Goal: Check status: Check status

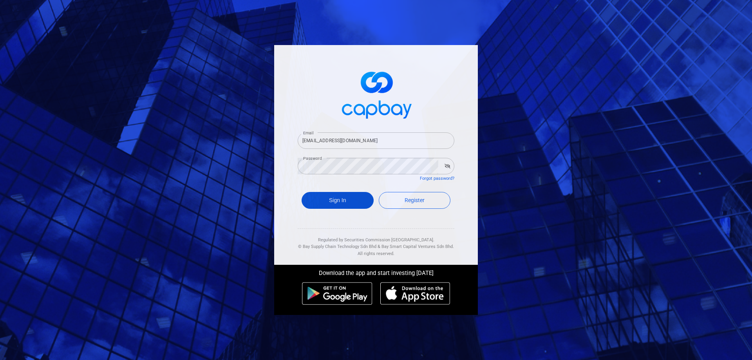
click at [341, 200] on button "Sign In" at bounding box center [338, 200] width 72 height 17
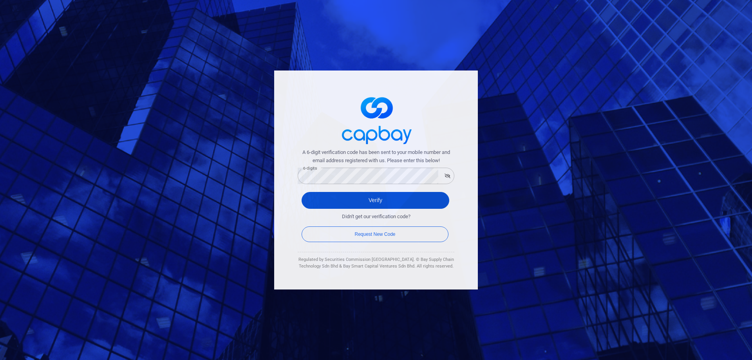
click at [383, 196] on button "Verify" at bounding box center [376, 200] width 148 height 17
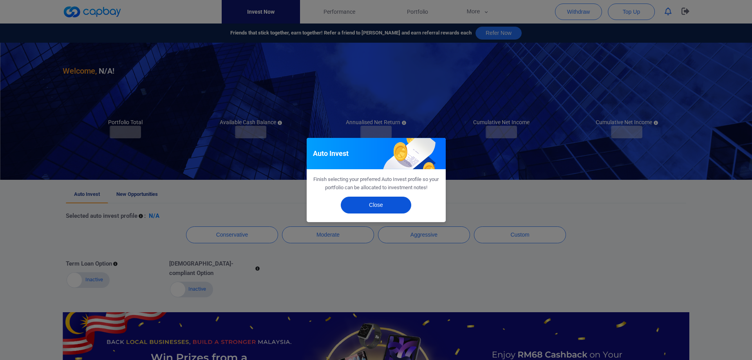
click at [391, 206] on button "Close" at bounding box center [376, 205] width 70 height 17
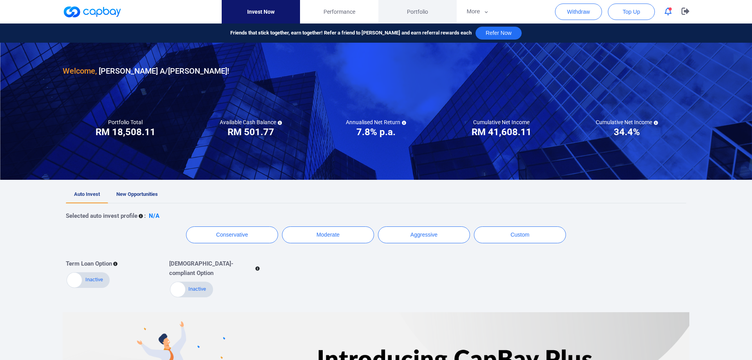
click at [419, 7] on span "Portfolio" at bounding box center [417, 11] width 21 height 9
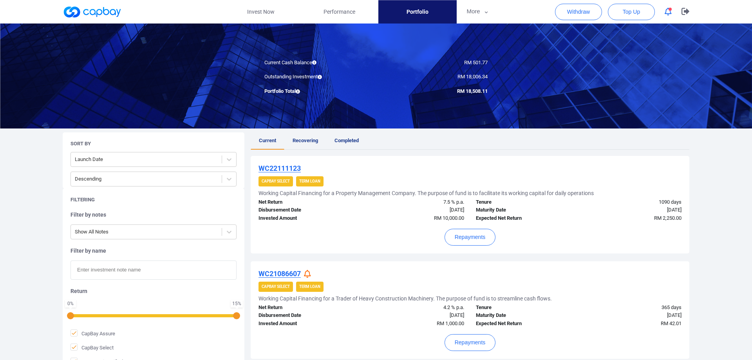
scroll to position [70, 0]
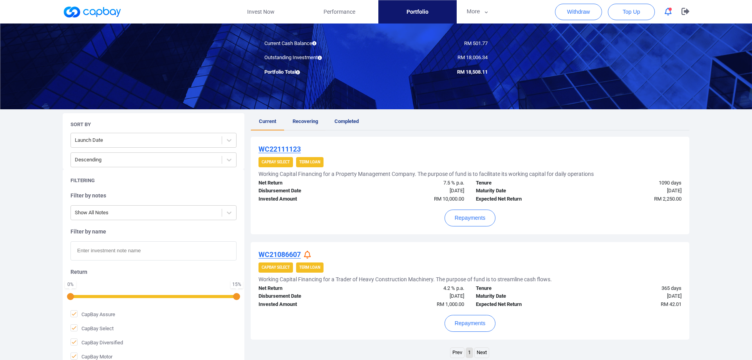
click at [308, 119] on span "Recovering" at bounding box center [305, 121] width 25 height 6
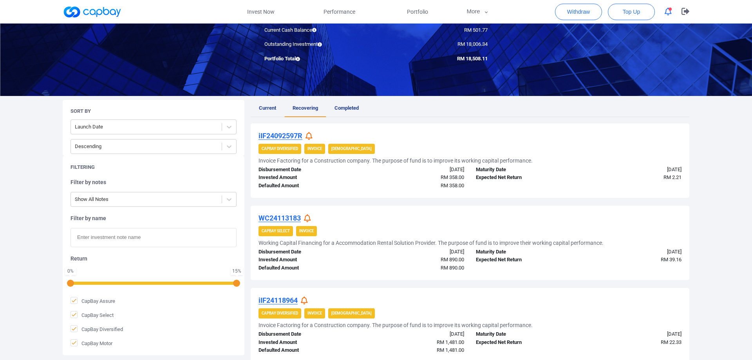
scroll to position [70, 0]
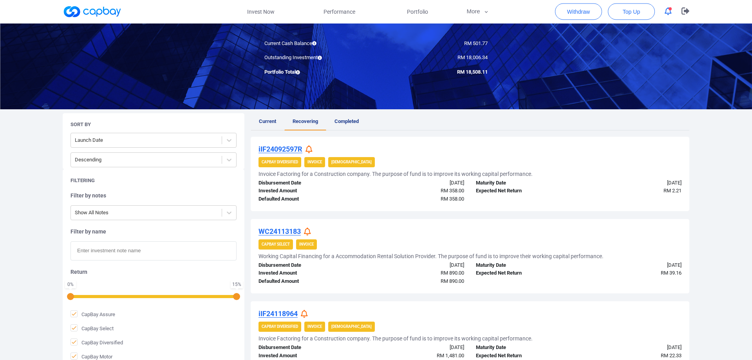
click at [267, 121] on span "Current" at bounding box center [267, 122] width 17 height 6
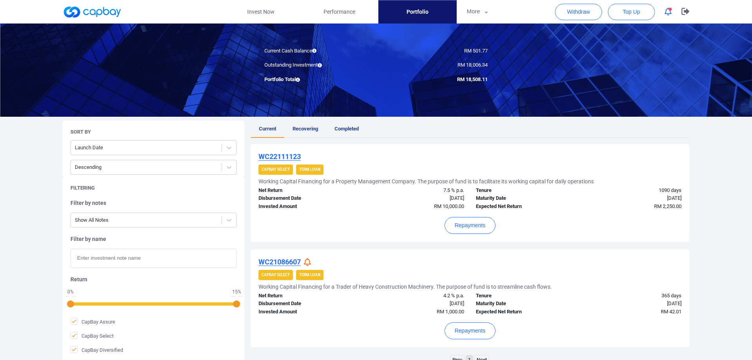
scroll to position [103, 0]
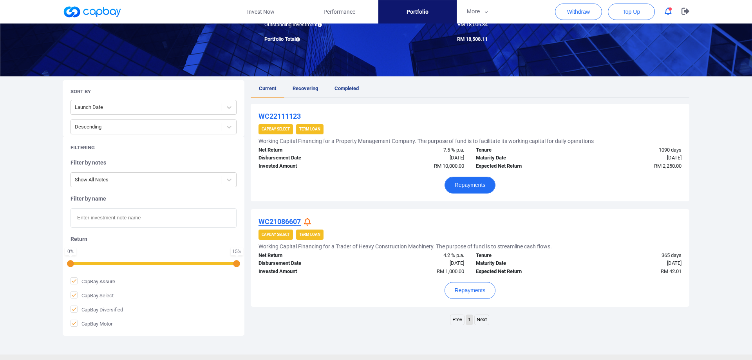
click at [473, 184] on button "Repayments" at bounding box center [470, 185] width 51 height 17
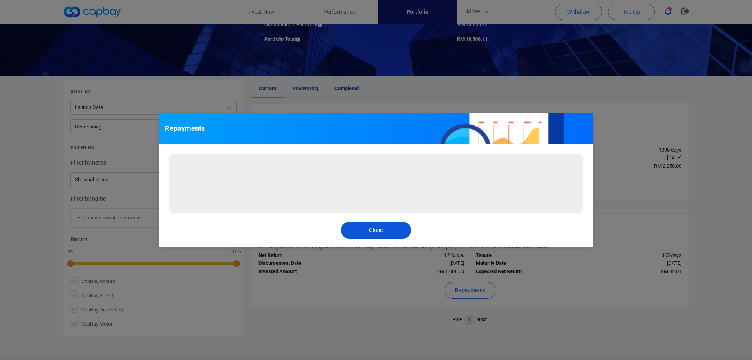
click at [389, 237] on button "Close" at bounding box center [376, 230] width 70 height 17
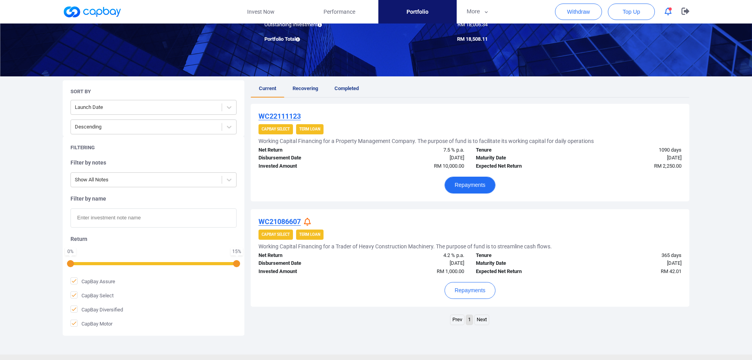
click at [474, 185] on button "Repayments" at bounding box center [470, 185] width 51 height 17
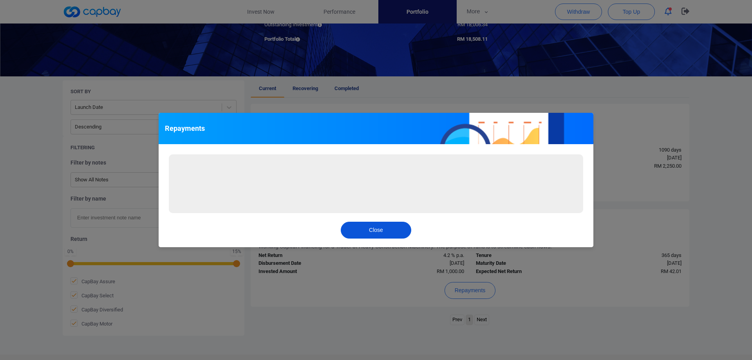
click at [377, 229] on button "Close" at bounding box center [376, 230] width 70 height 17
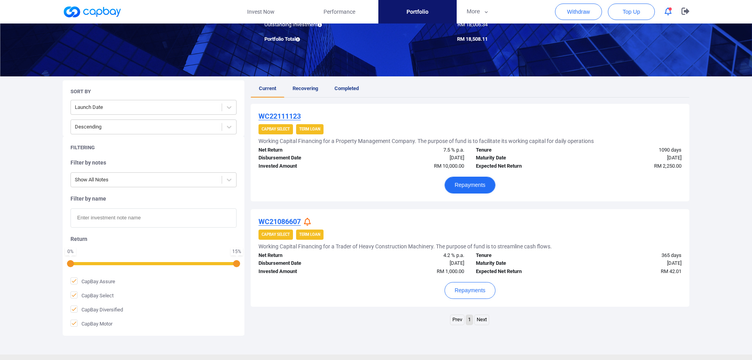
click at [486, 183] on button "Repayments" at bounding box center [470, 185] width 51 height 17
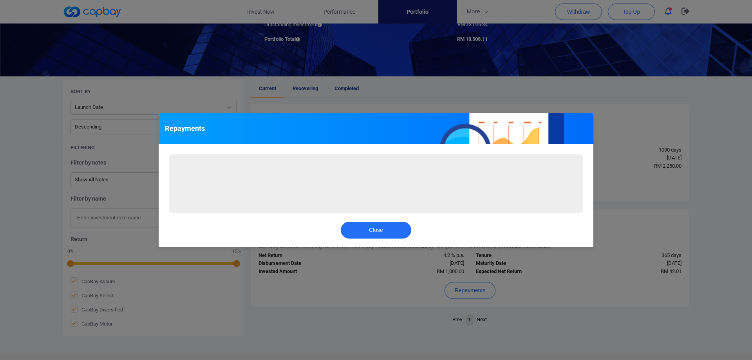
click at [333, 12] on div "Repayments Loading... Close" at bounding box center [376, 180] width 752 height 360
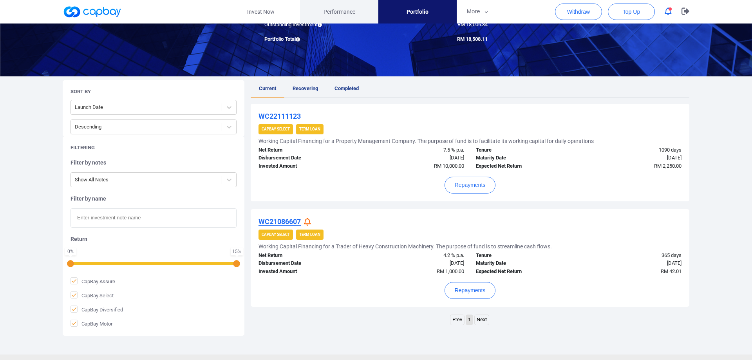
click at [330, 15] on span "Performance" at bounding box center [339, 11] width 32 height 9
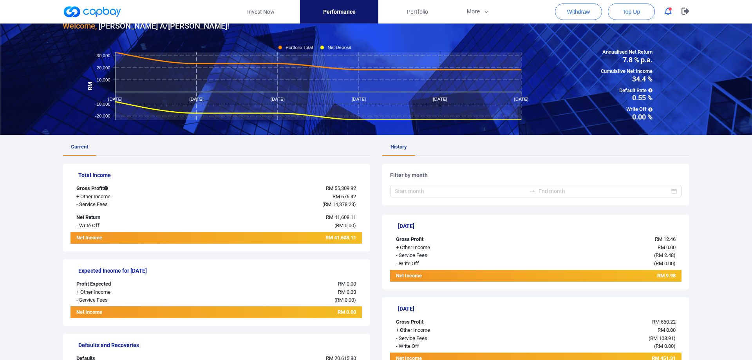
scroll to position [142, 0]
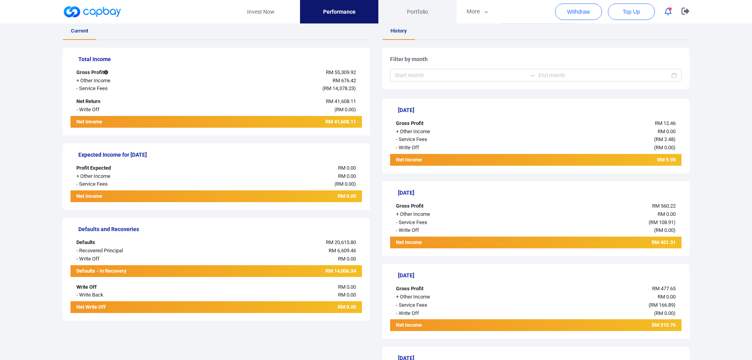
click at [423, 9] on span "Portfolio" at bounding box center [417, 11] width 21 height 9
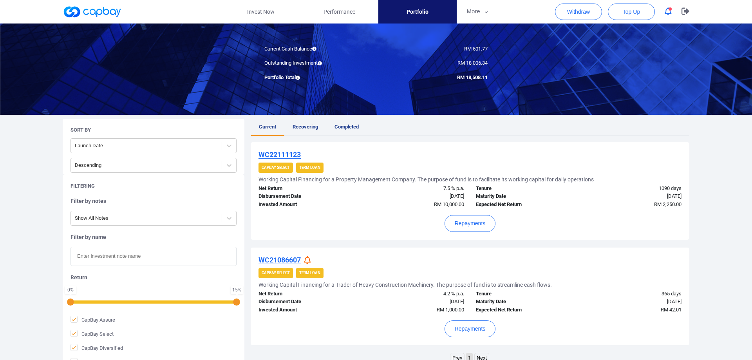
scroll to position [66, 0]
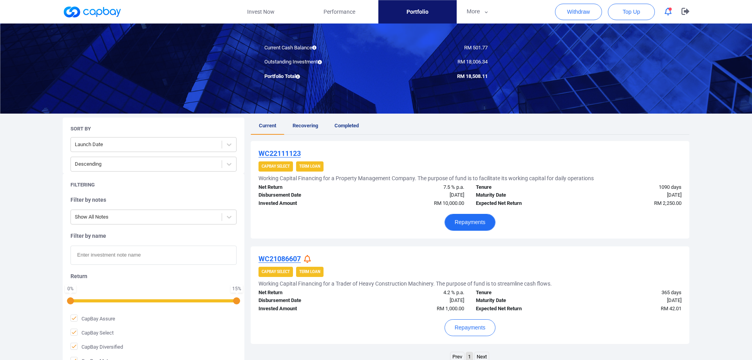
click at [479, 221] on button "Repayments" at bounding box center [470, 222] width 51 height 17
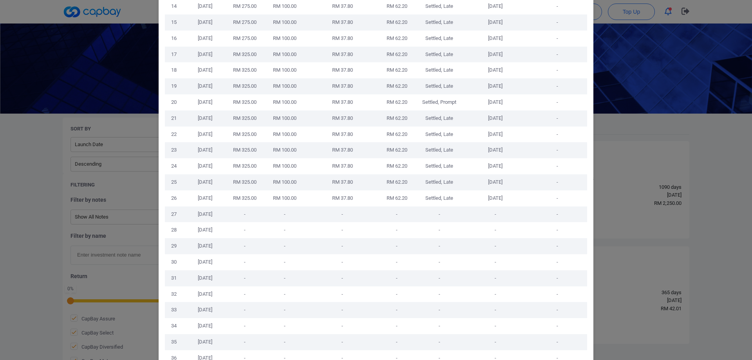
scroll to position [312, 0]
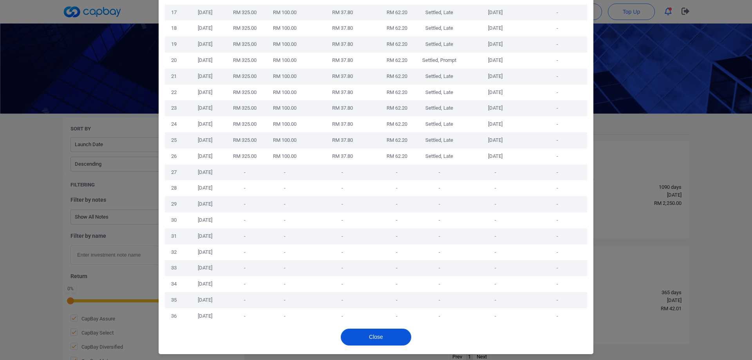
click at [380, 338] on button "Close" at bounding box center [376, 337] width 70 height 17
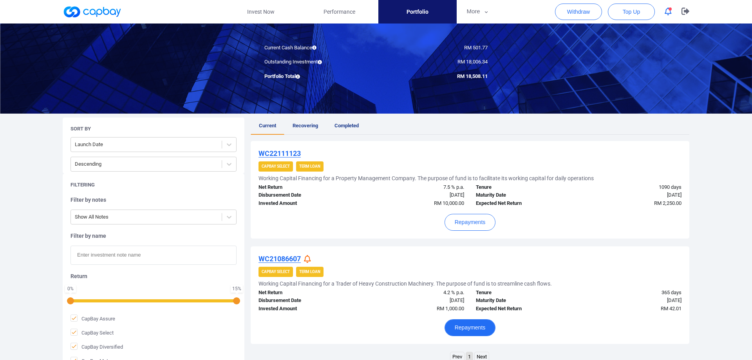
click at [470, 332] on button "Repayments" at bounding box center [470, 327] width 51 height 17
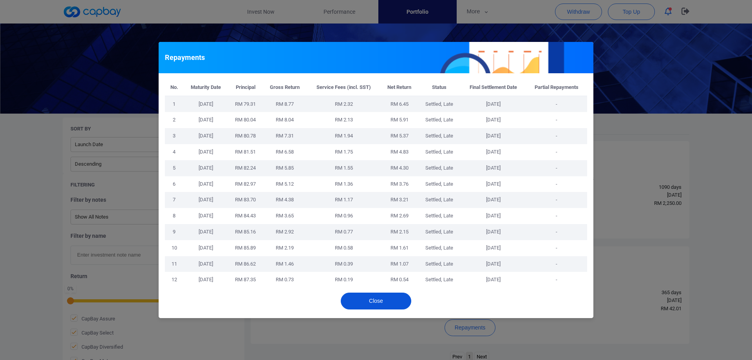
click at [395, 302] on button "Close" at bounding box center [376, 301] width 70 height 17
